Goal: Transaction & Acquisition: Purchase product/service

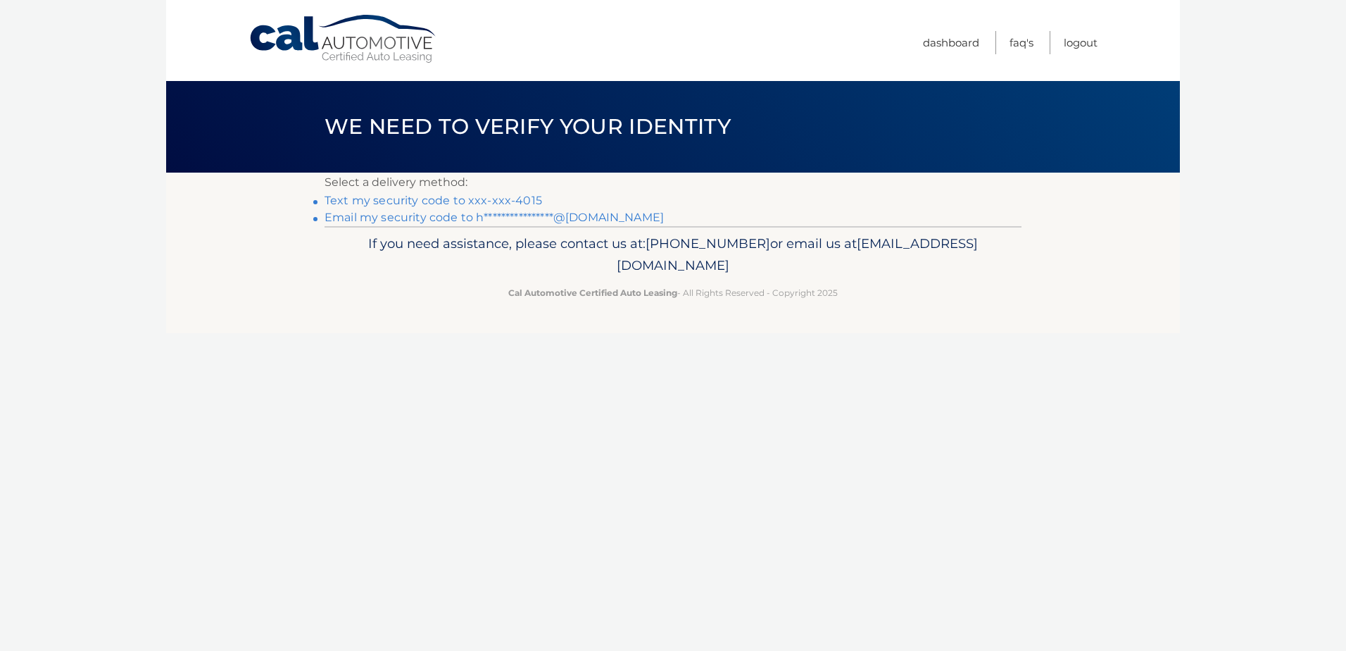
click at [487, 200] on link "Text my security code to xxx-xxx-4015" at bounding box center [434, 200] width 218 height 13
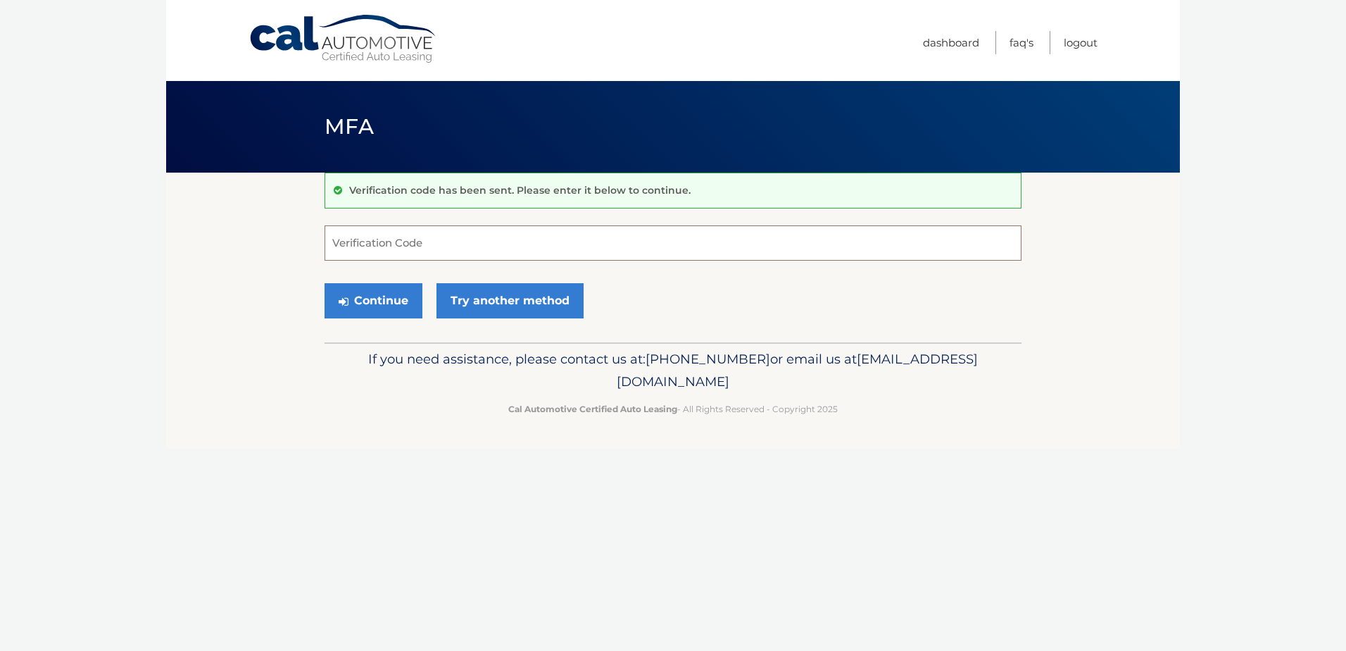
click at [378, 234] on input "Verification Code" at bounding box center [673, 242] width 697 height 35
type input "487884"
click at [363, 297] on button "Continue" at bounding box center [374, 300] width 98 height 35
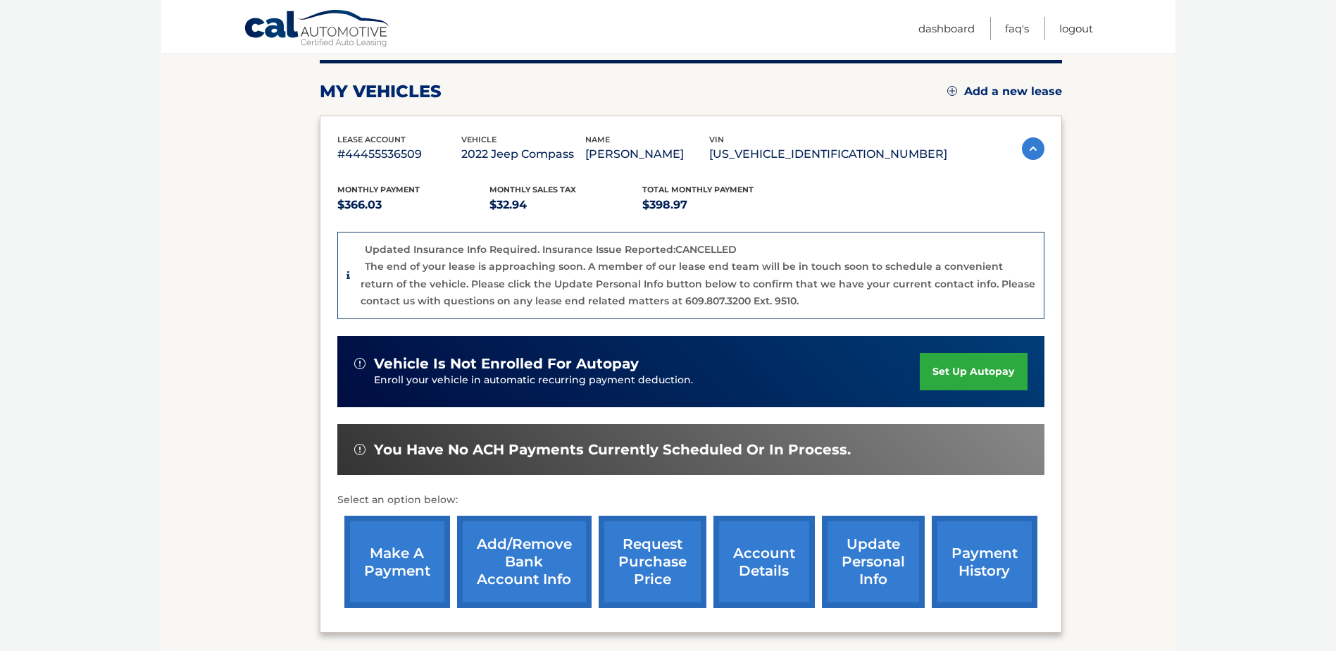
scroll to position [211, 0]
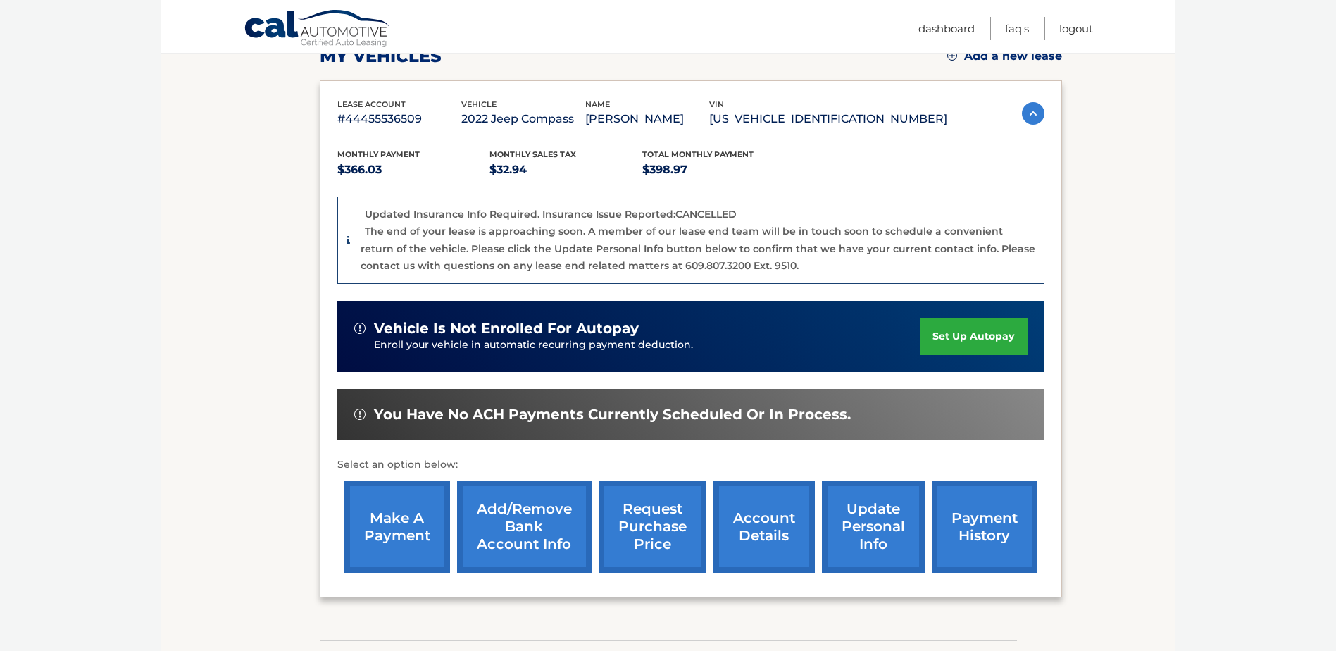
click at [399, 522] on link "make a payment" at bounding box center [397, 526] width 106 height 92
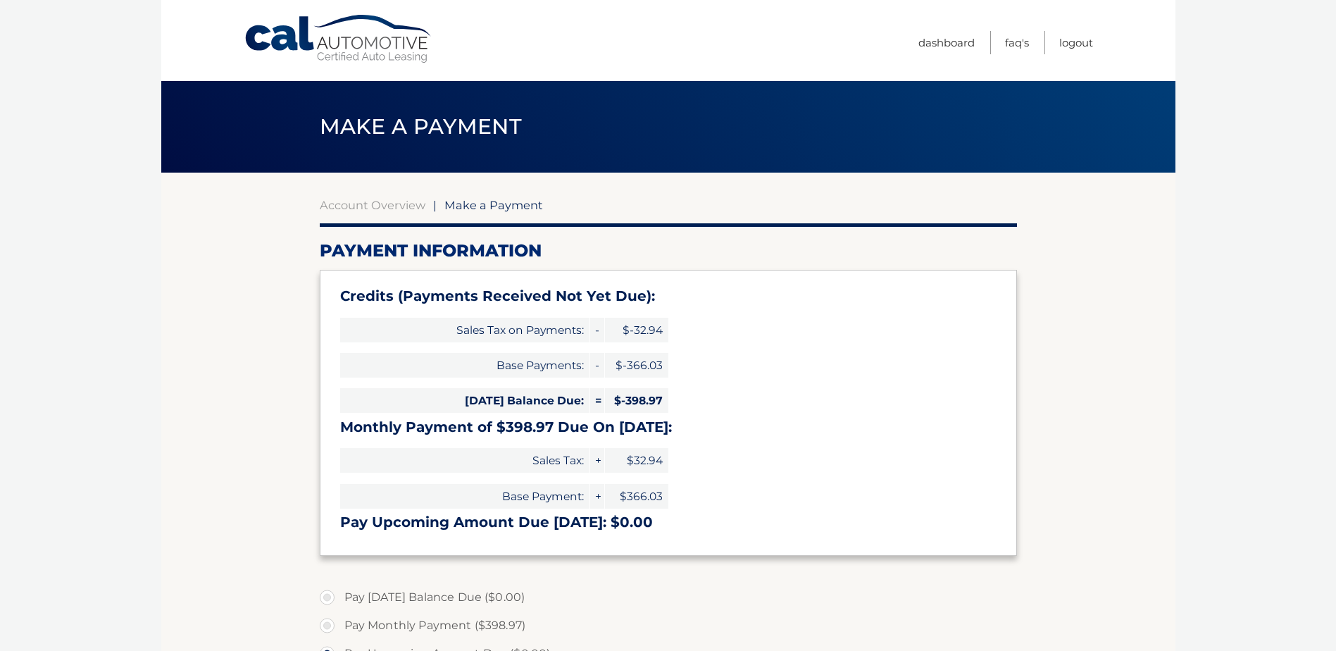
select select "NTQ0ZDM3ZTUtNGMxZS00NTViLTk3NGMtMmNmYzRmYWI0NTBk"
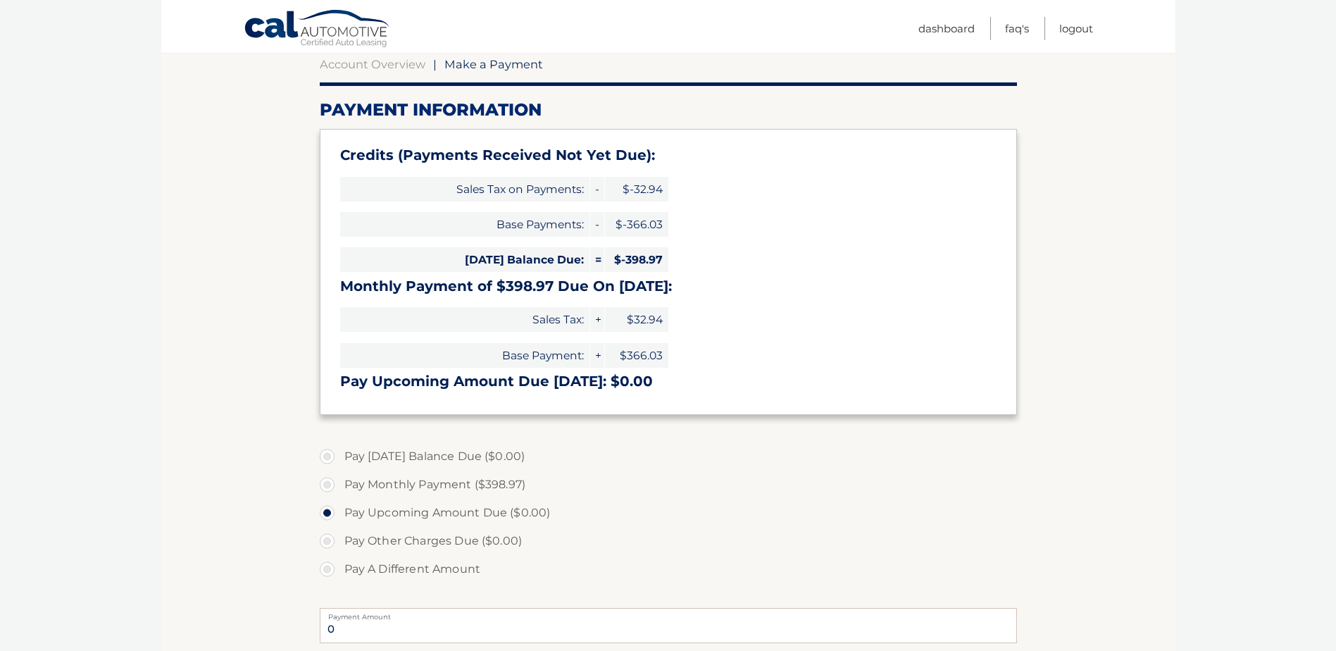
scroll to position [211, 0]
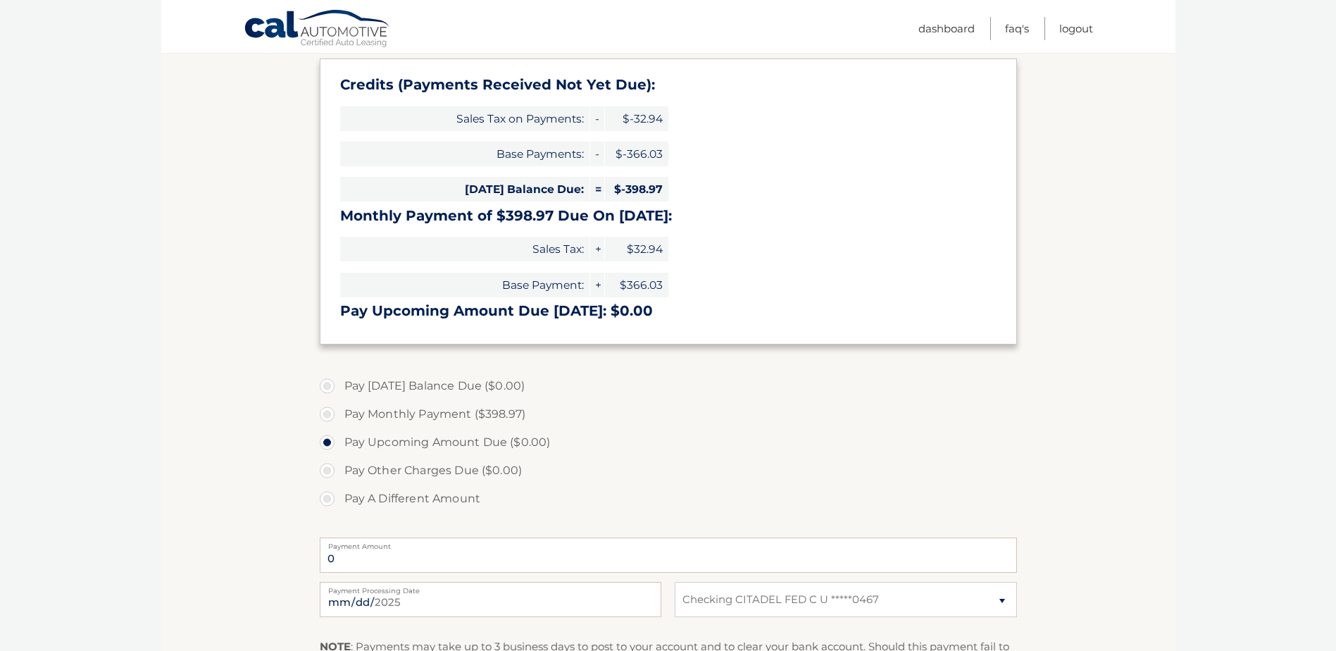
click at [331, 500] on label "Pay A Different Amount" at bounding box center [668, 498] width 697 height 28
click at [331, 500] on input "Pay A Different Amount" at bounding box center [332, 495] width 14 height 23
radio input "true"
type input "100.00"
click at [258, 570] on section "Account Overview | Make a Payment Payment Information Credits (Payments Receive…" at bounding box center [668, 372] width 1014 height 822
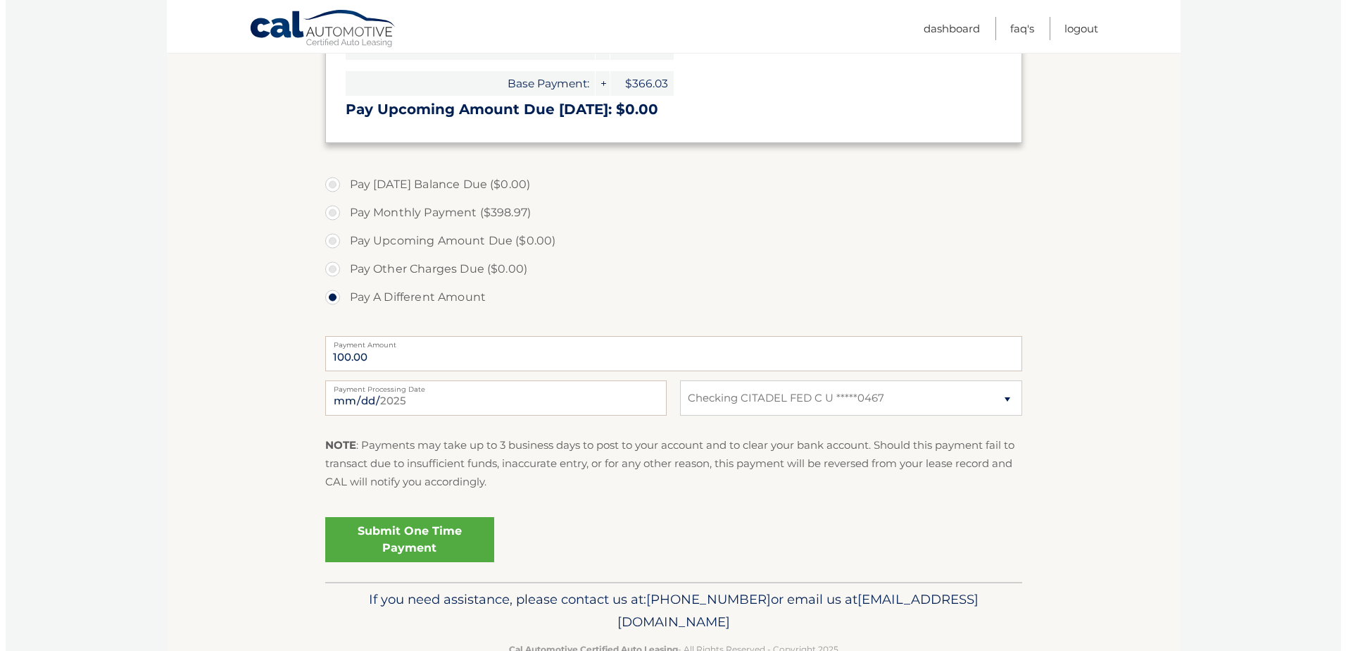
scroll to position [422, 0]
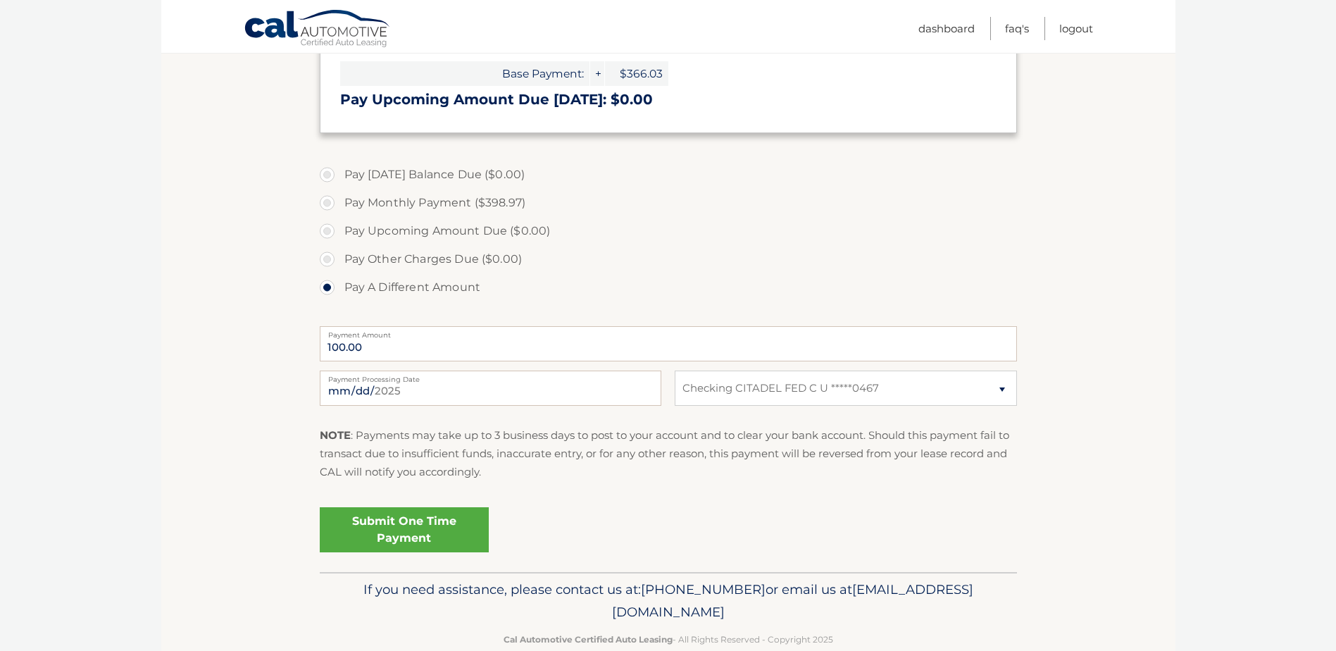
click at [388, 522] on link "Submit One Time Payment" at bounding box center [404, 529] width 169 height 45
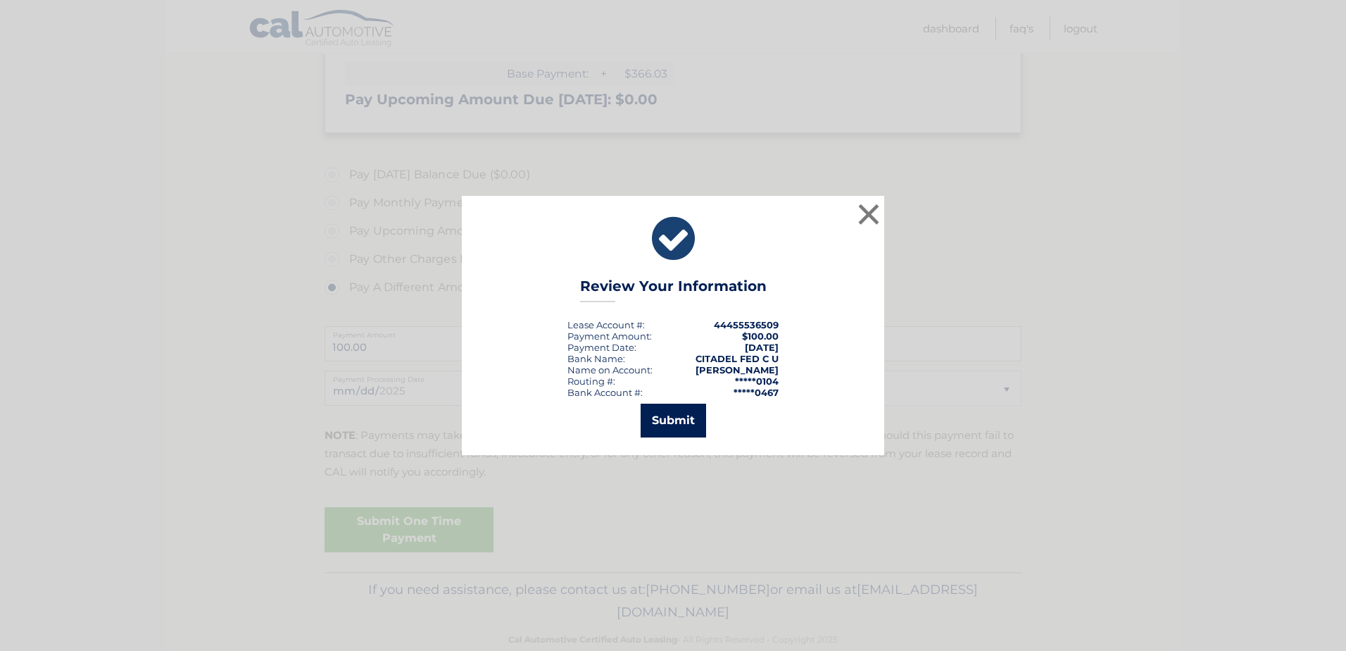
click at [678, 422] on button "Submit" at bounding box center [673, 420] width 65 height 34
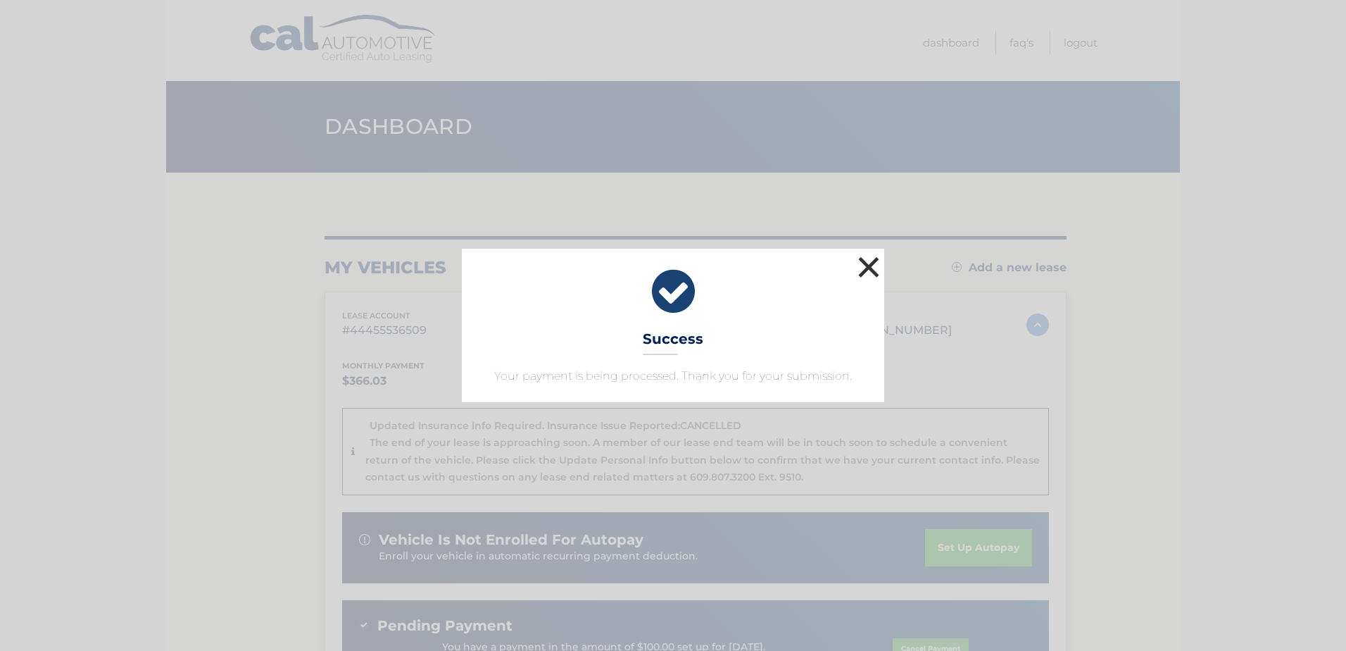
click at [872, 267] on button "×" at bounding box center [869, 267] width 28 height 28
